Goal: Transaction & Acquisition: Purchase product/service

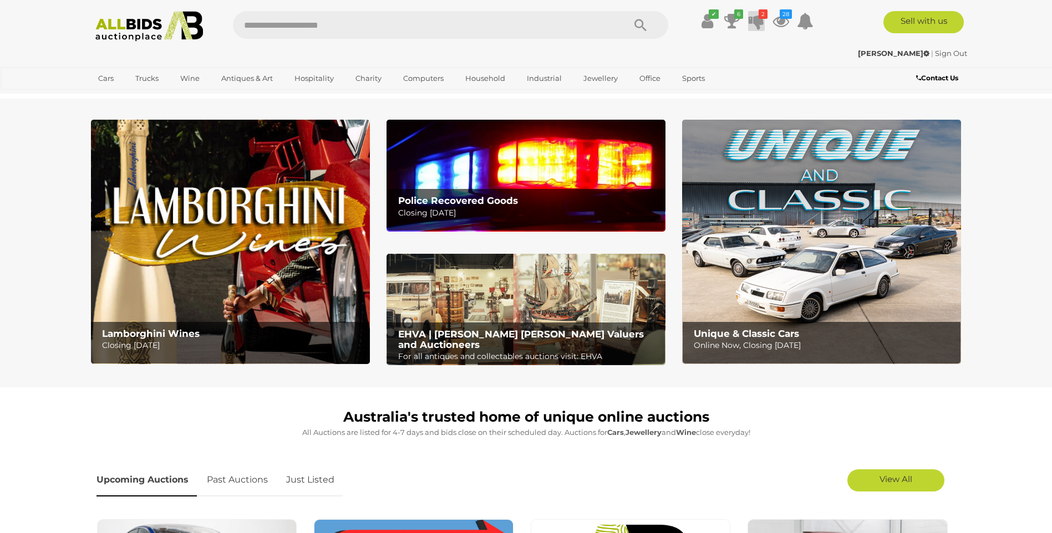
click at [756, 19] on icon at bounding box center [757, 21] width 16 height 20
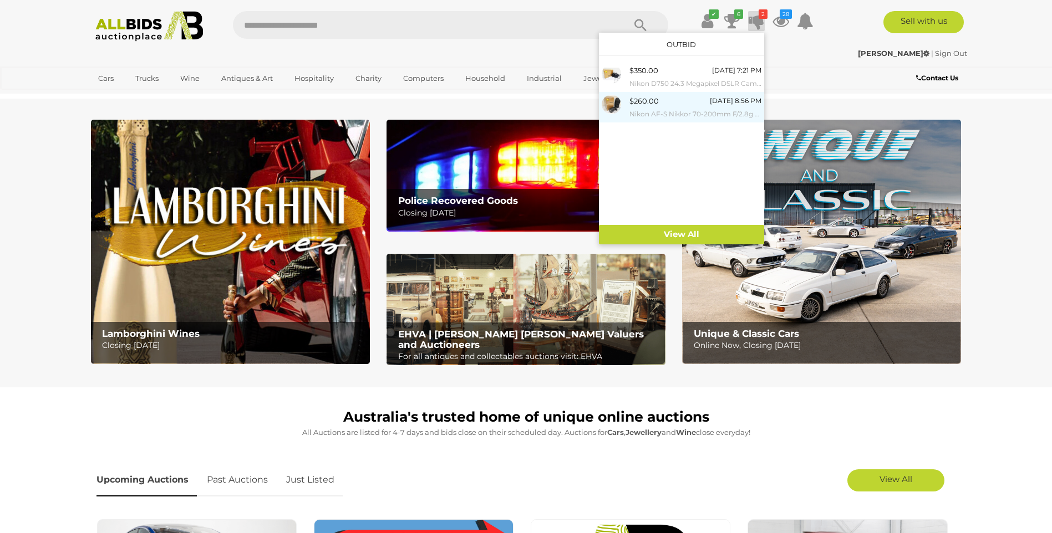
click at [613, 103] on img at bounding box center [611, 104] width 19 height 19
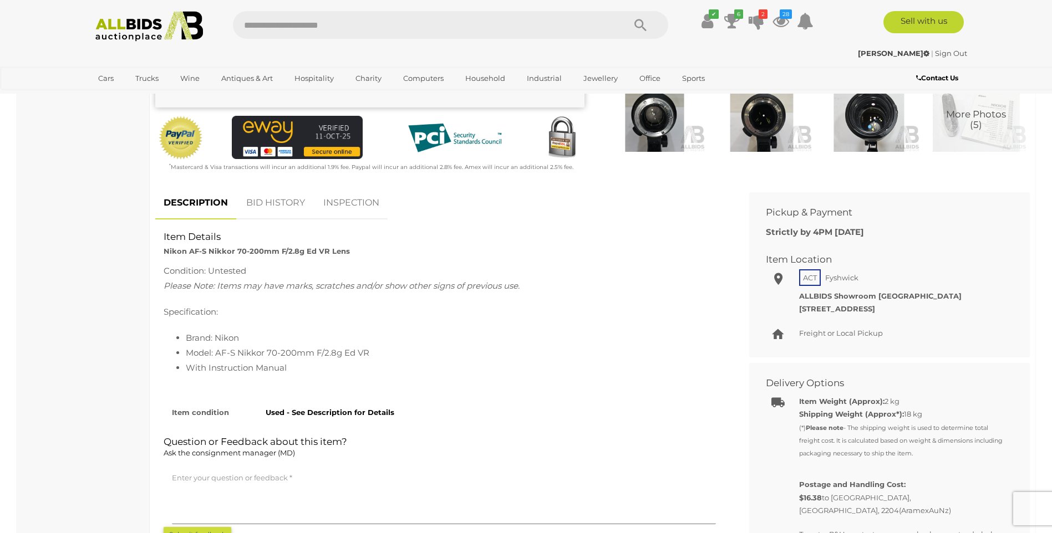
scroll to position [395, 0]
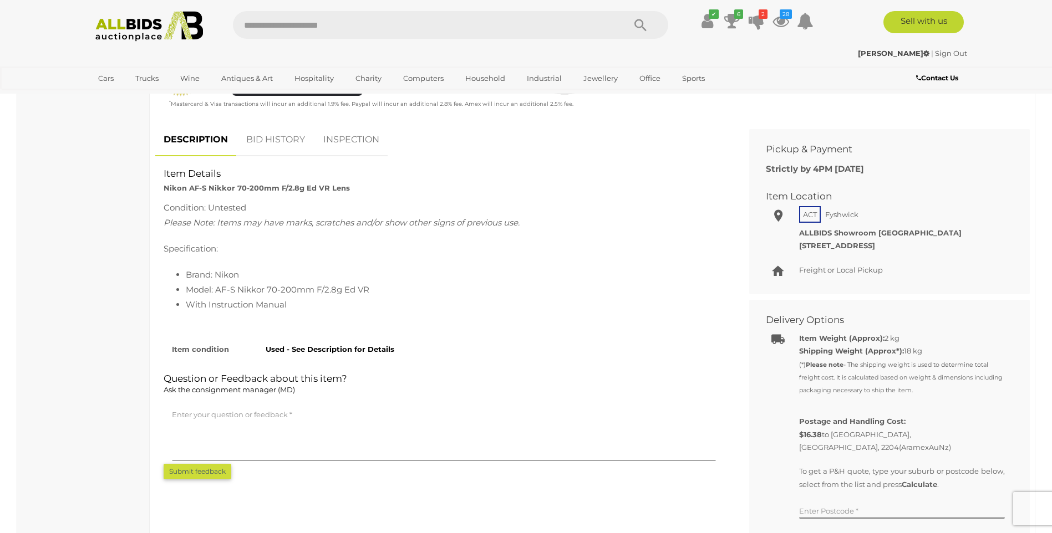
click at [277, 135] on link "BID HISTORY" at bounding box center [275, 140] width 75 height 33
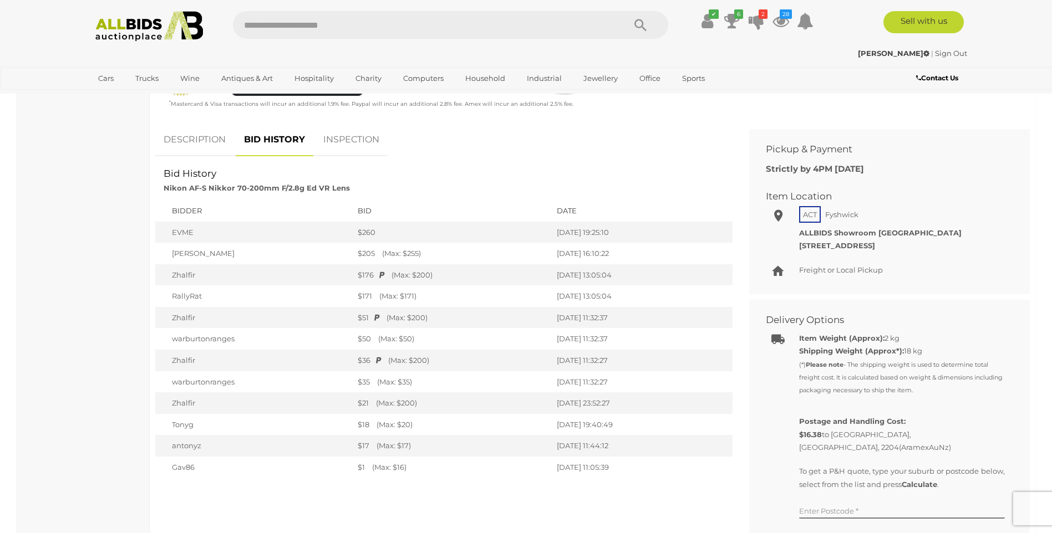
scroll to position [0, 0]
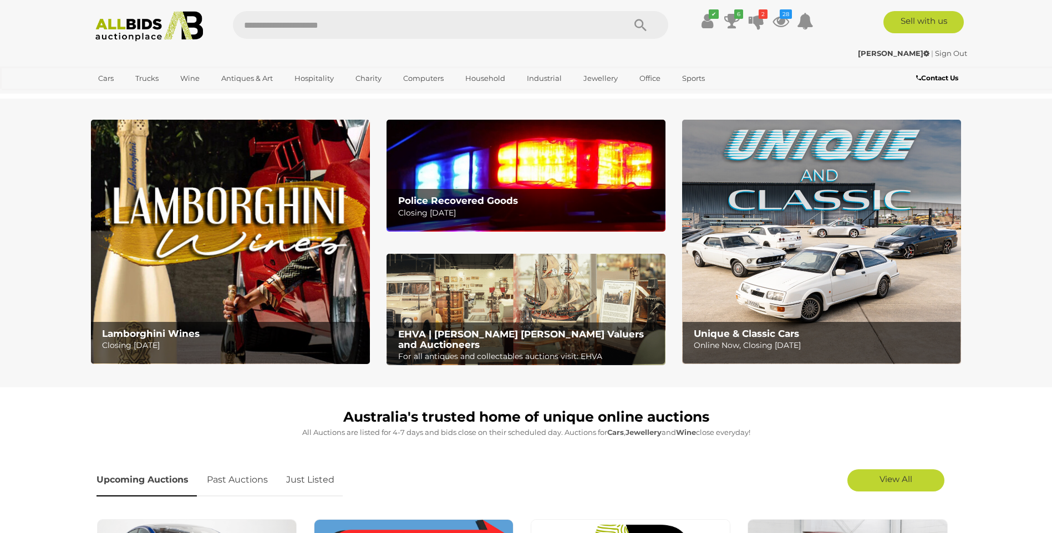
click at [497, 158] on img at bounding box center [525, 175] width 279 height 111
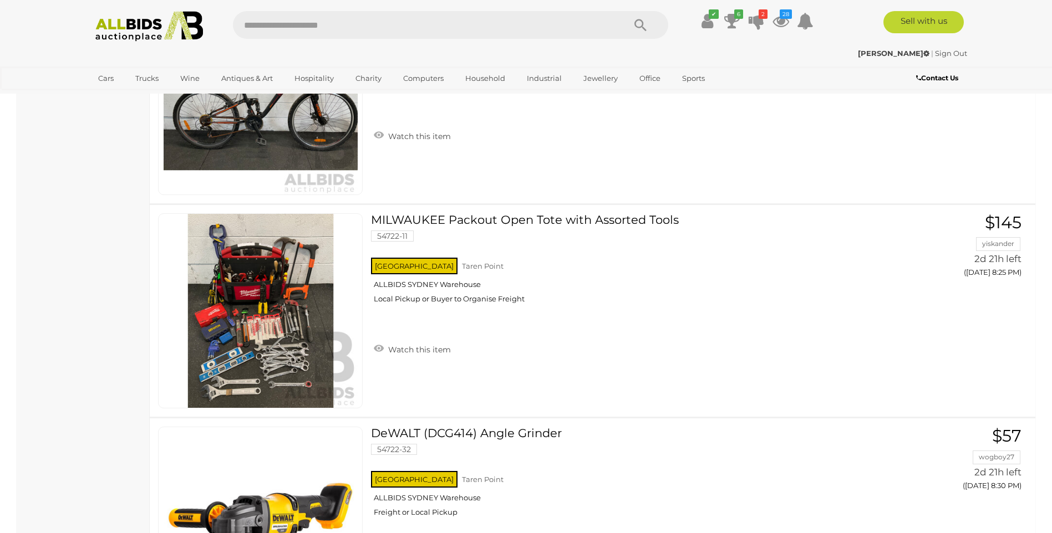
scroll to position [4126, 0]
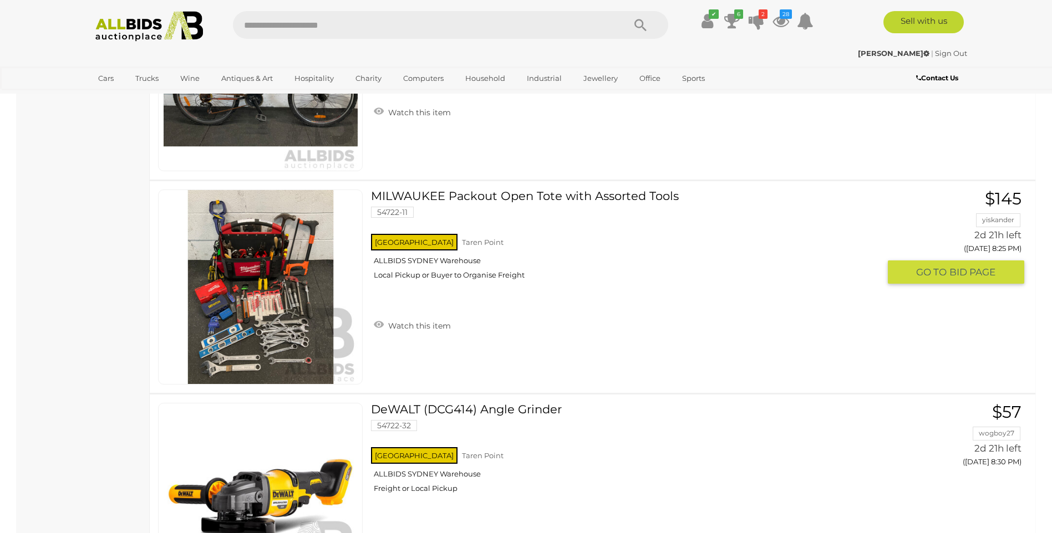
click at [605, 196] on link "MILWAUKEE Packout Open Tote with Assorted Tools 54722-11 NSW Taren Point" at bounding box center [629, 239] width 500 height 99
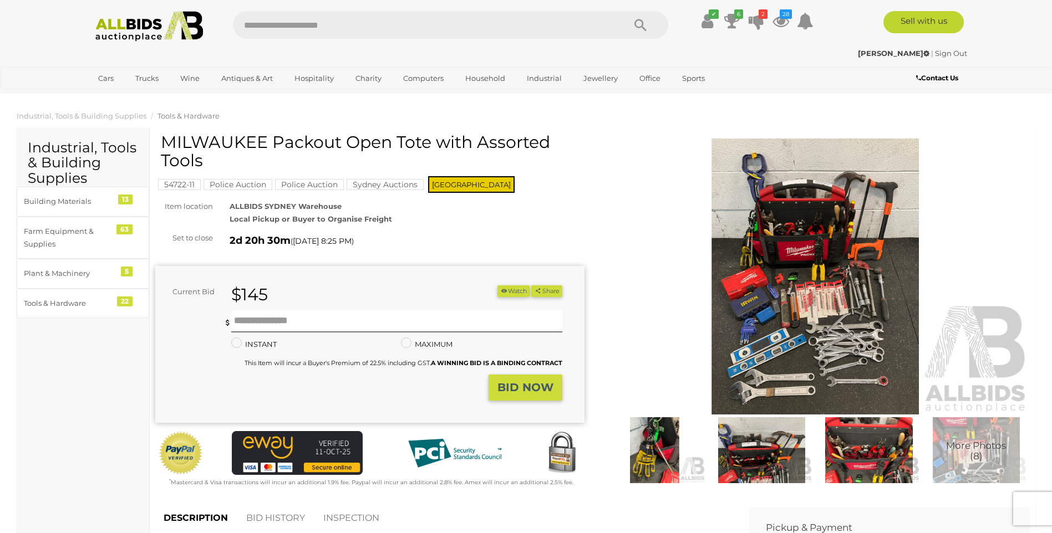
click at [749, 362] on img at bounding box center [815, 277] width 429 height 277
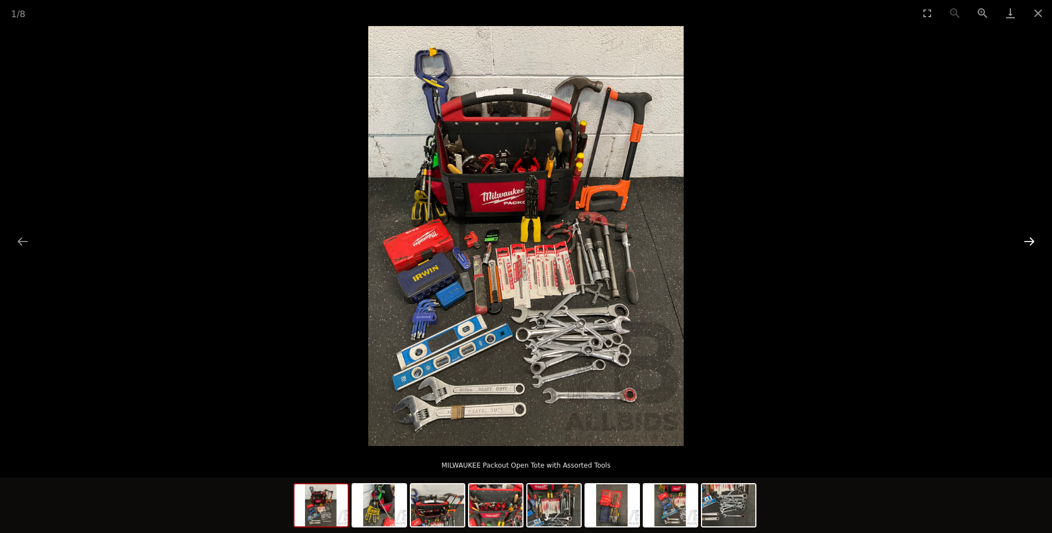
click at [1032, 241] on button "Next slide" at bounding box center [1028, 242] width 23 height 22
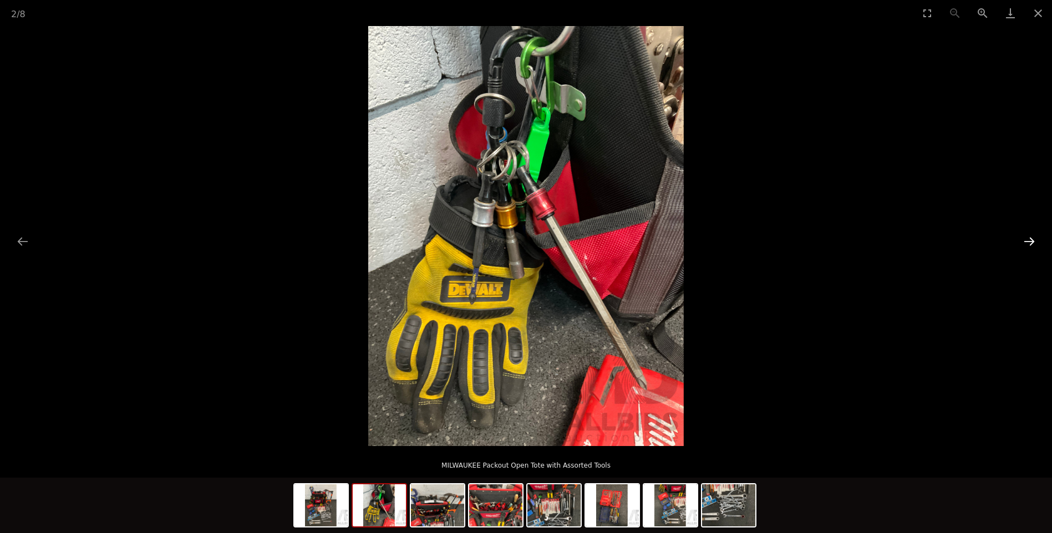
click at [1032, 241] on button "Next slide" at bounding box center [1028, 242] width 23 height 22
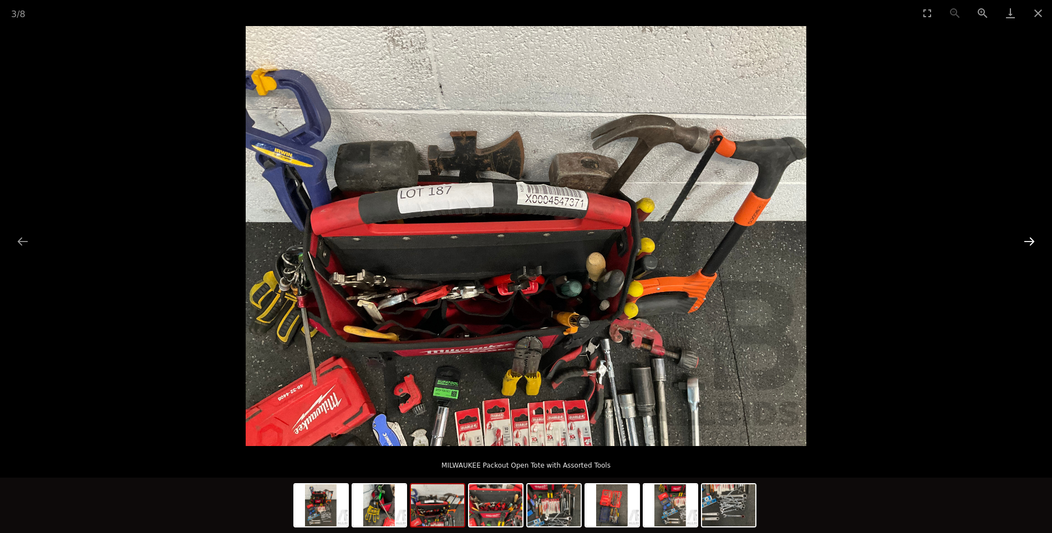
click at [1032, 241] on button "Next slide" at bounding box center [1028, 242] width 23 height 22
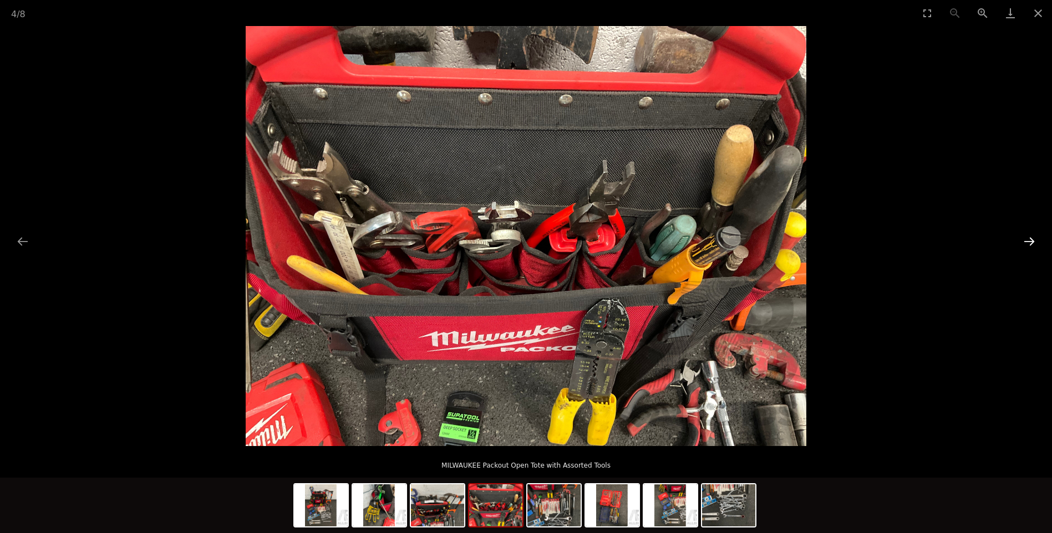
click at [1032, 241] on button "Next slide" at bounding box center [1028, 242] width 23 height 22
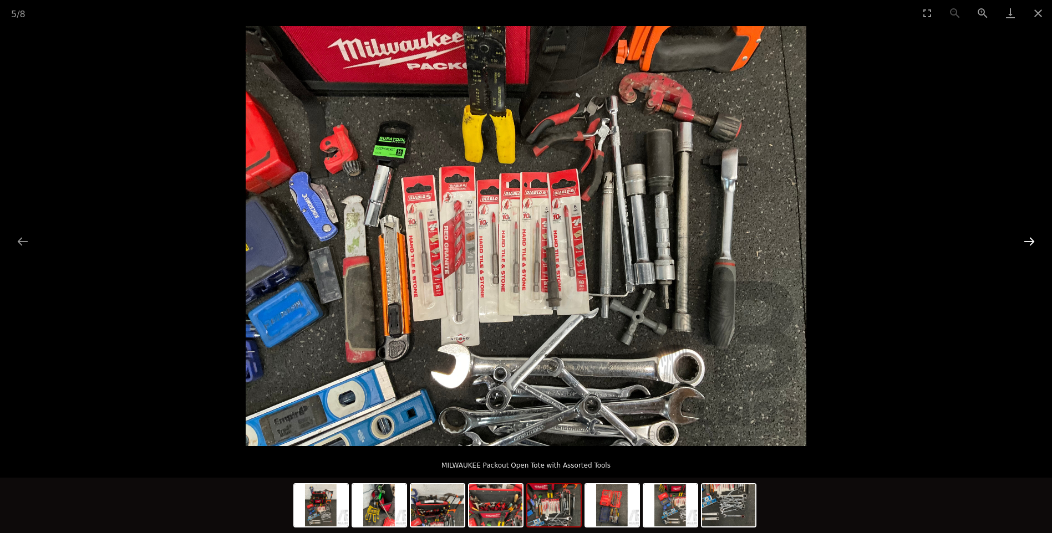
click at [1032, 241] on button "Next slide" at bounding box center [1028, 242] width 23 height 22
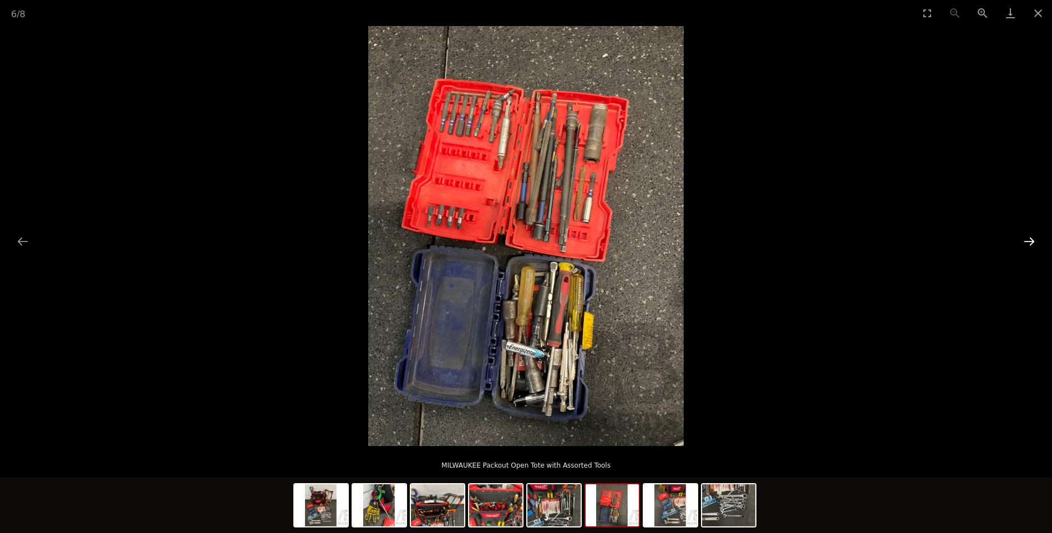
click at [1030, 241] on button "Next slide" at bounding box center [1028, 242] width 23 height 22
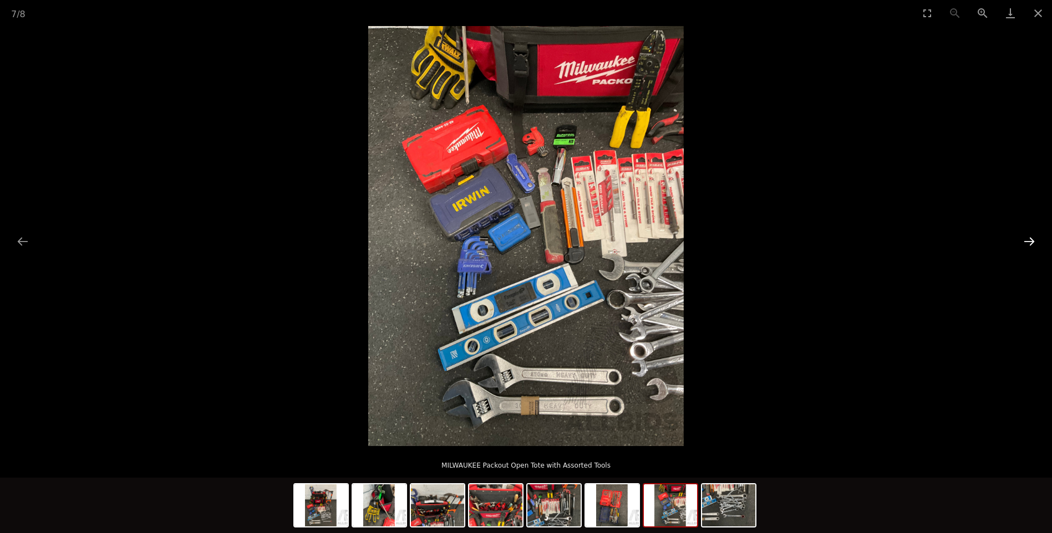
click at [1030, 241] on button "Next slide" at bounding box center [1028, 242] width 23 height 22
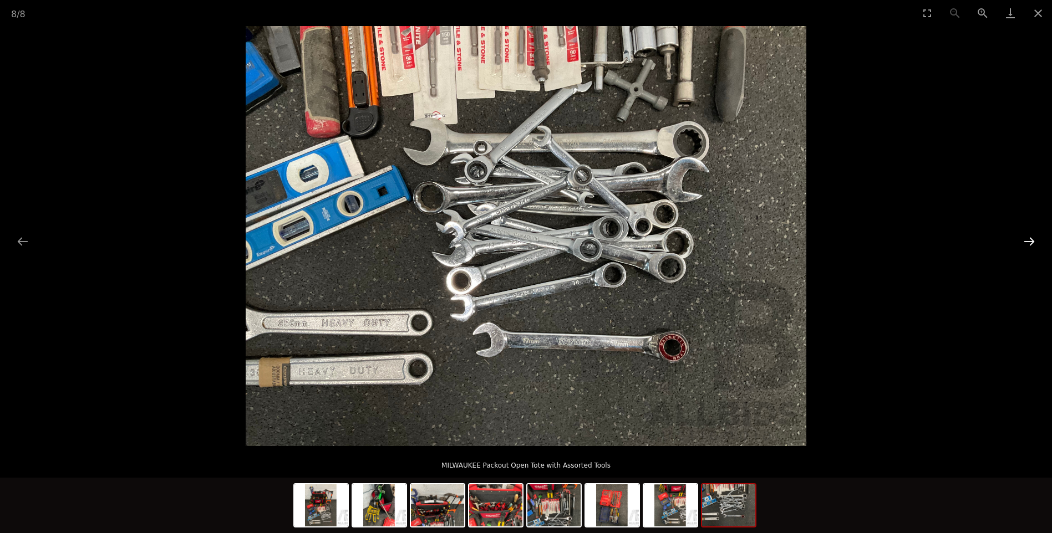
click at [1030, 241] on button "Next slide" at bounding box center [1028, 242] width 23 height 22
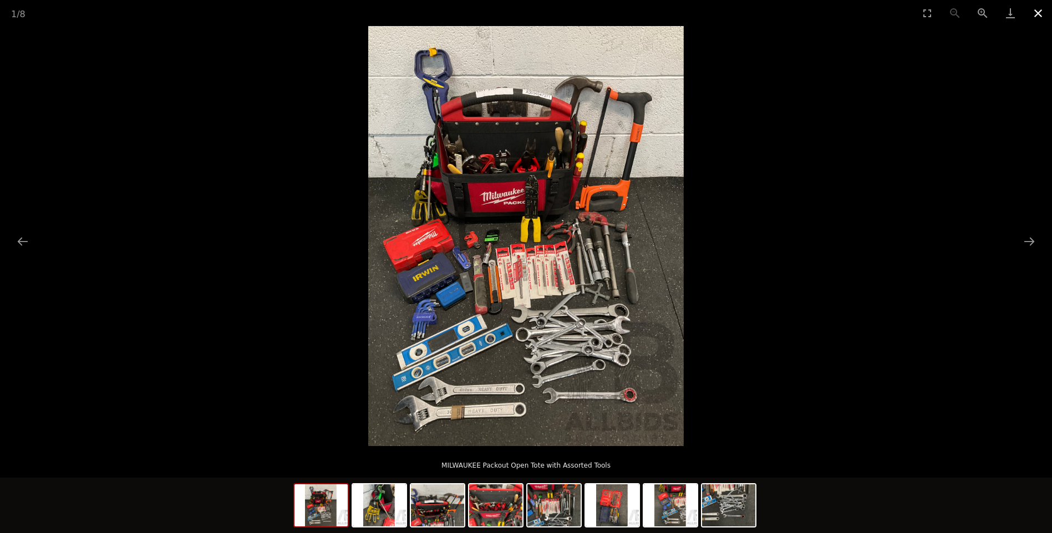
click at [1041, 12] on button "Close gallery" at bounding box center [1038, 13] width 28 height 26
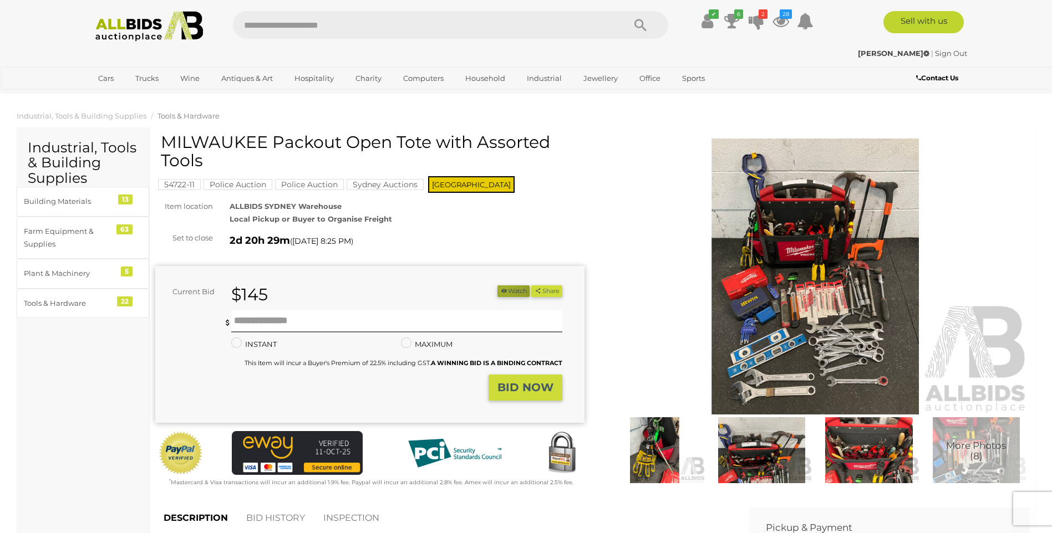
click at [500, 288] on icon "button" at bounding box center [504, 291] width 8 height 6
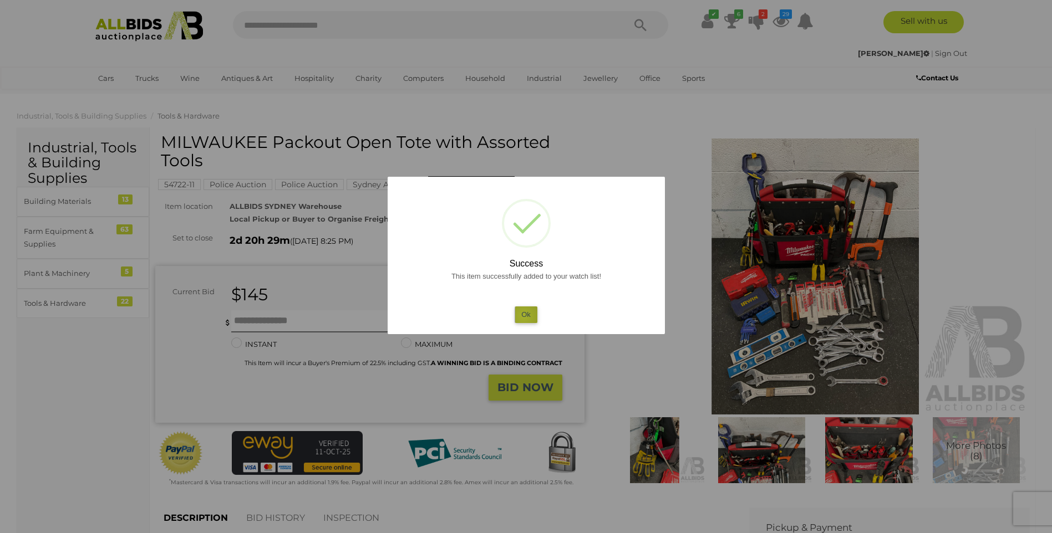
click at [523, 316] on button "Ok" at bounding box center [526, 315] width 23 height 16
